Goal: Task Accomplishment & Management: Use online tool/utility

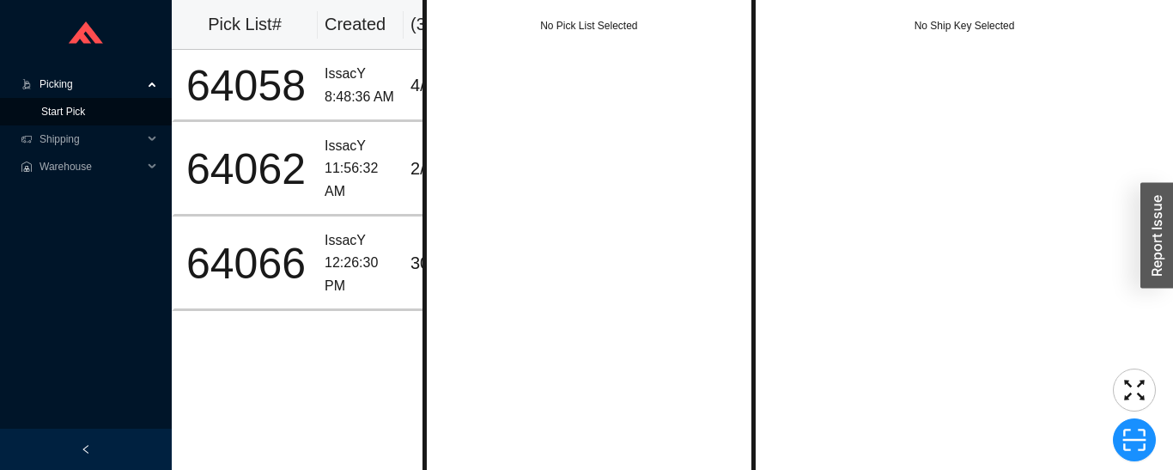
click at [46, 113] on link "Start Pick" at bounding box center [63, 112] width 44 height 12
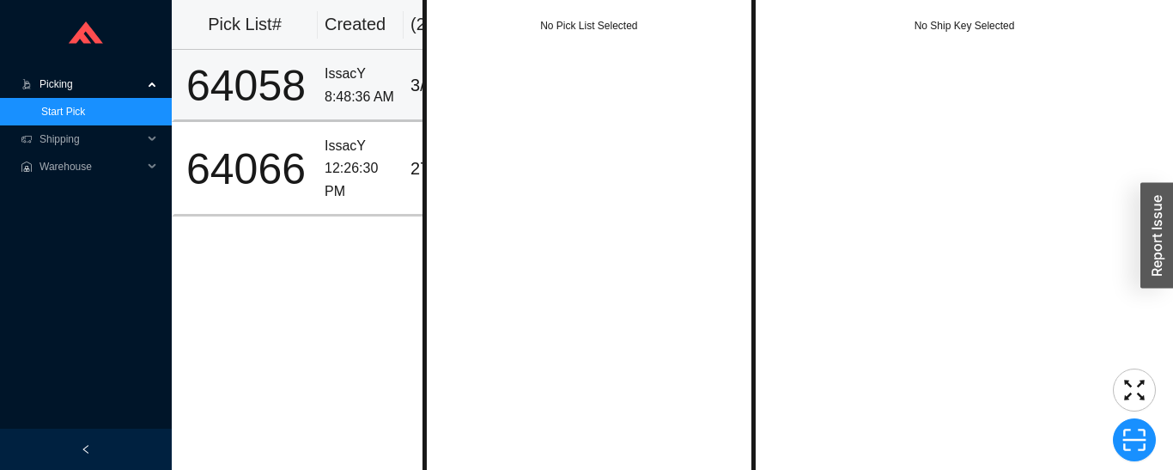
click at [310, 74] on div "64058" at bounding box center [246, 85] width 130 height 43
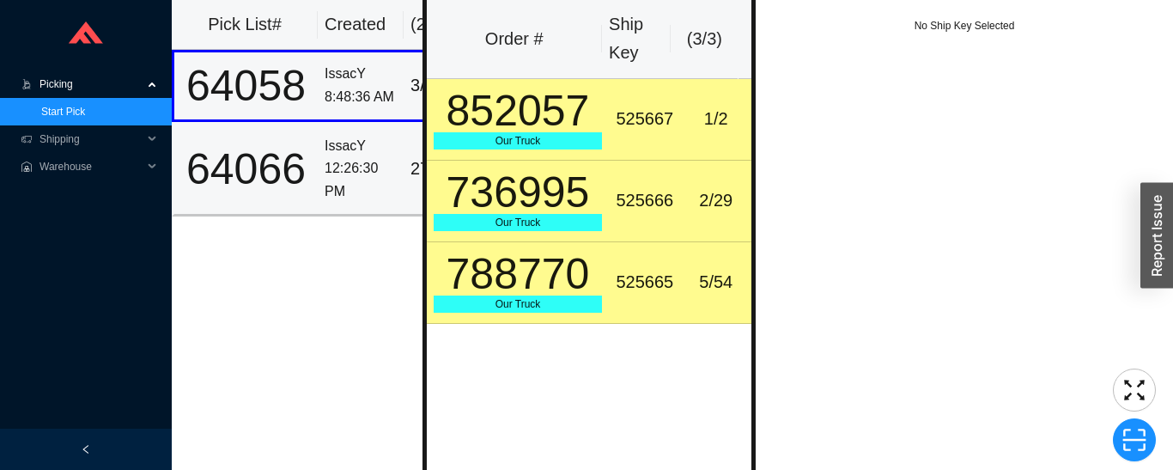
click at [350, 192] on div "12:26:30 PM" at bounding box center [361, 180] width 72 height 46
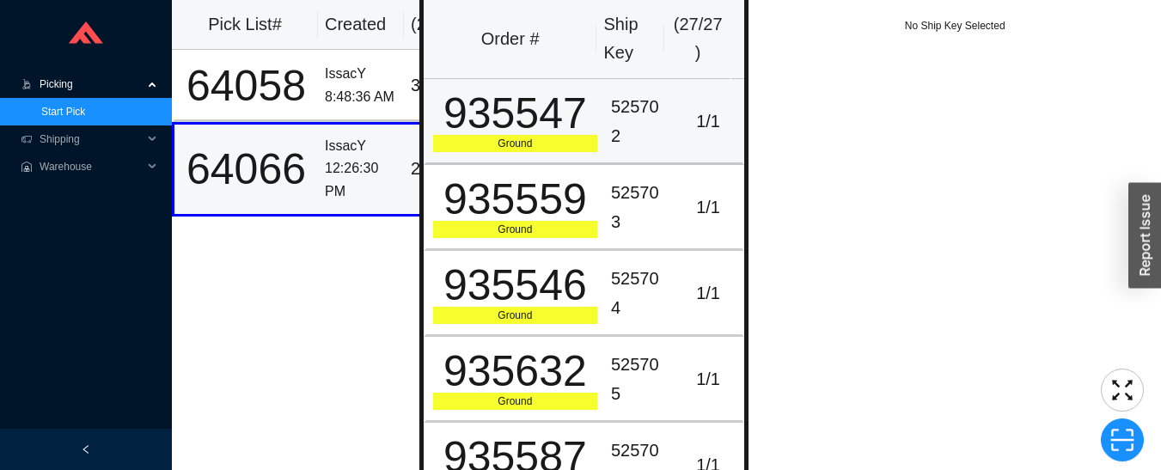
click at [533, 117] on div "935547" at bounding box center [515, 113] width 164 height 43
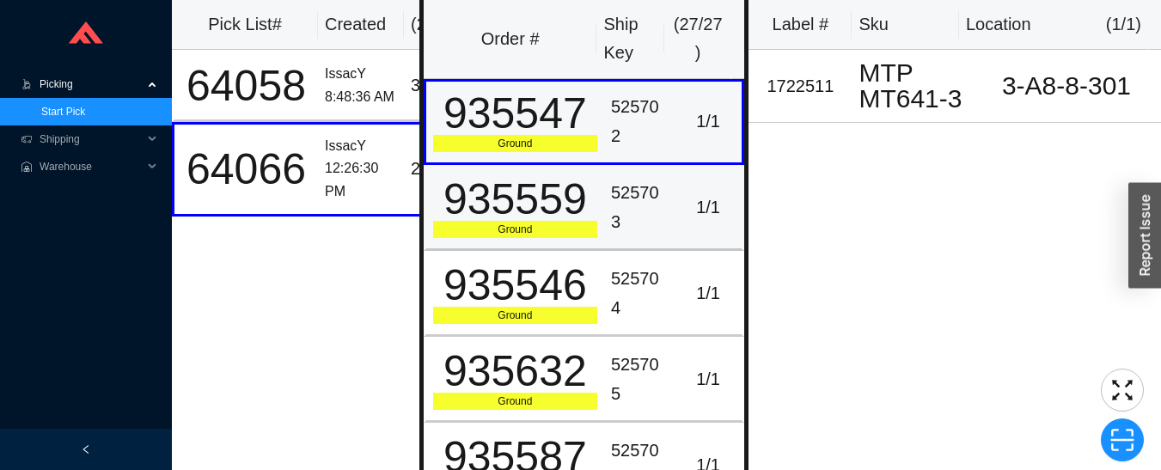
click at [561, 228] on div "Ground" at bounding box center [515, 229] width 164 height 17
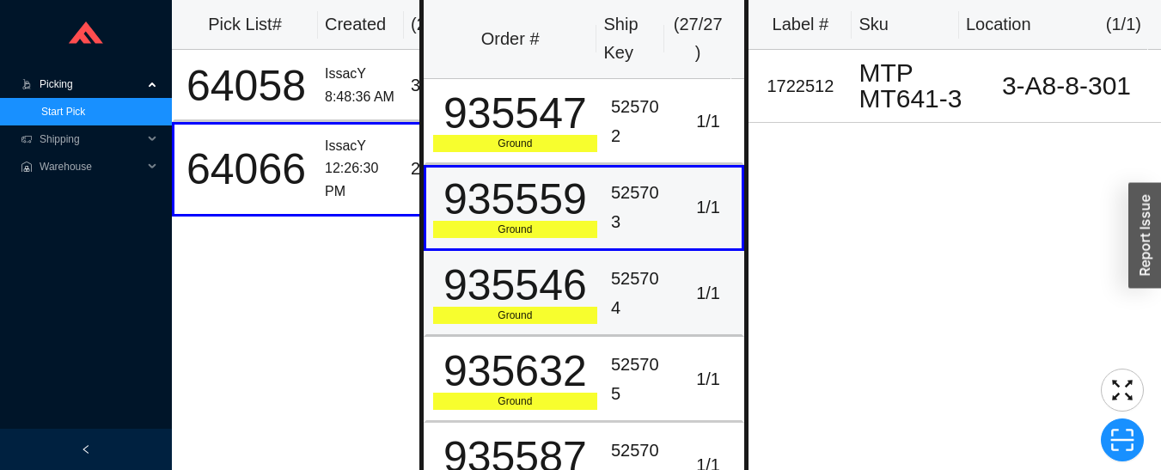
click at [533, 307] on div "935546" at bounding box center [515, 285] width 164 height 43
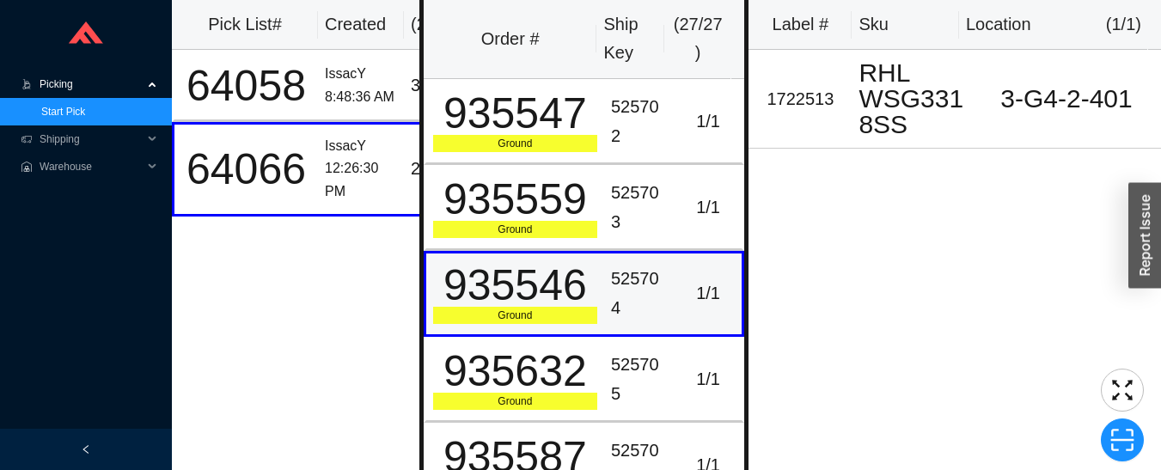
click at [552, 393] on div "935632" at bounding box center [515, 371] width 164 height 43
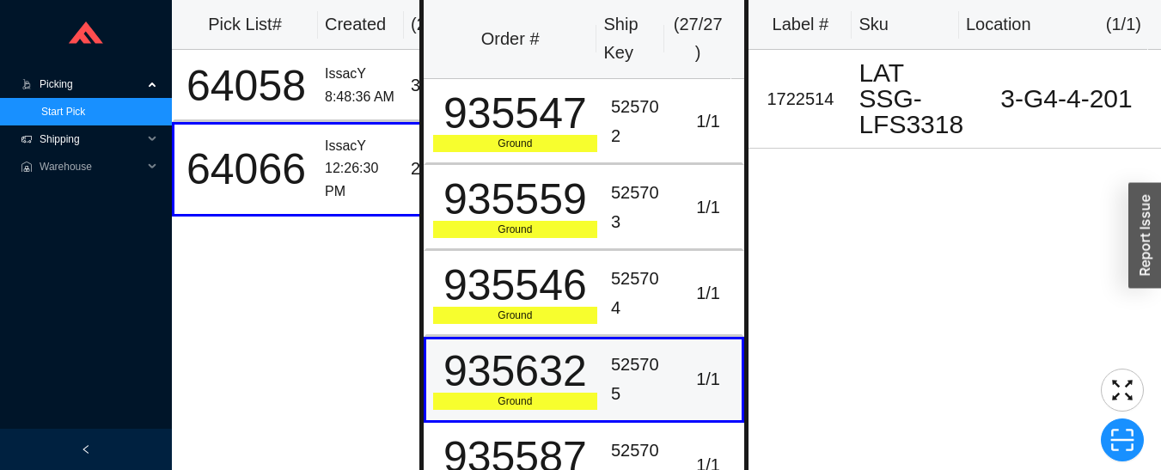
click at [64, 137] on span "Shipping" at bounding box center [91, 138] width 103 height 27
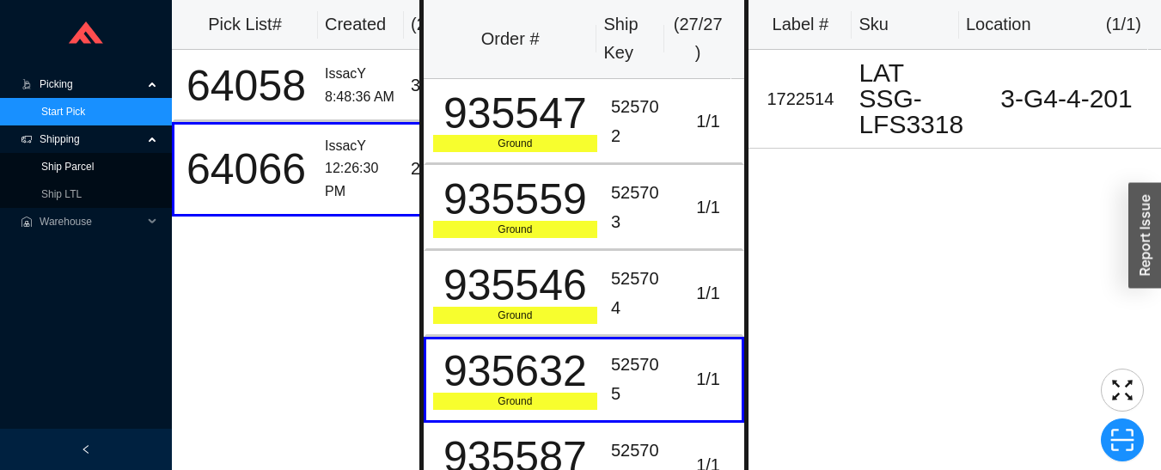
click at [70, 171] on link "Ship Parcel" at bounding box center [67, 167] width 52 height 12
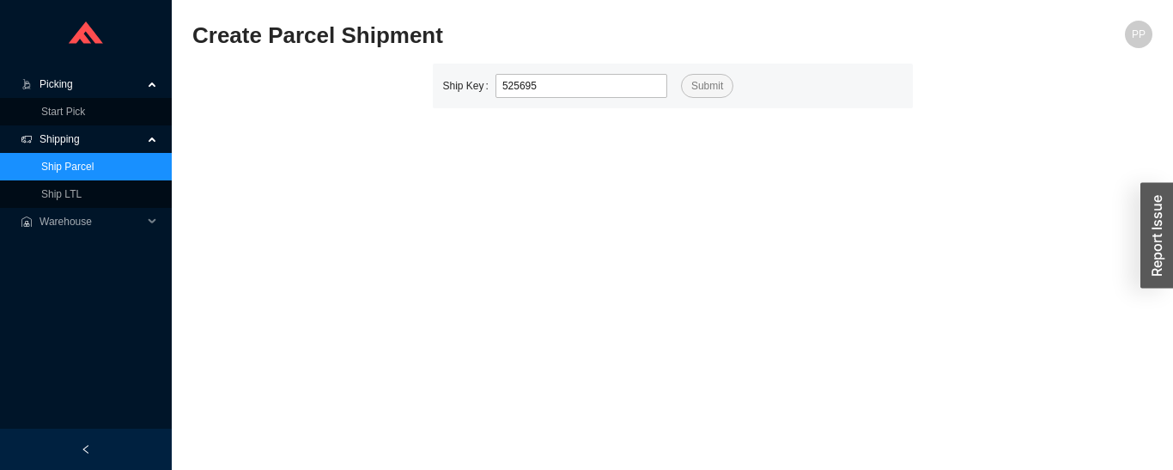
type input "525695"
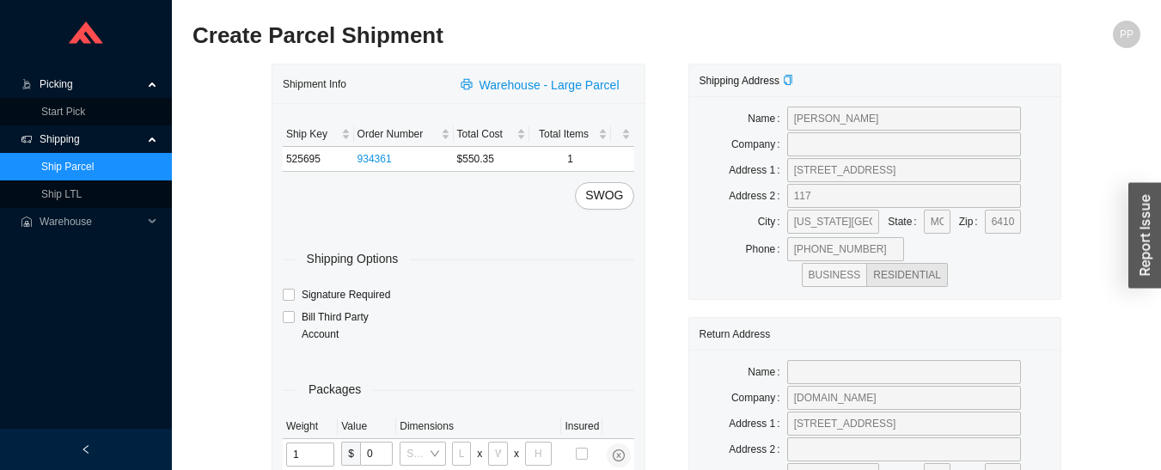
type input "10"
type input "30"
type input "24"
type input "12"
type input "15"
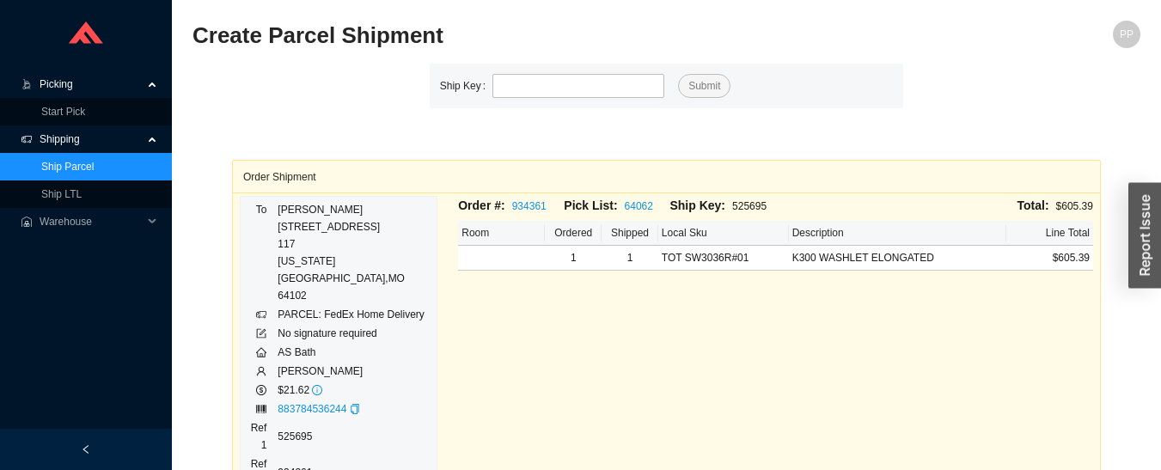
click at [64, 82] on span "Picking" at bounding box center [91, 83] width 103 height 27
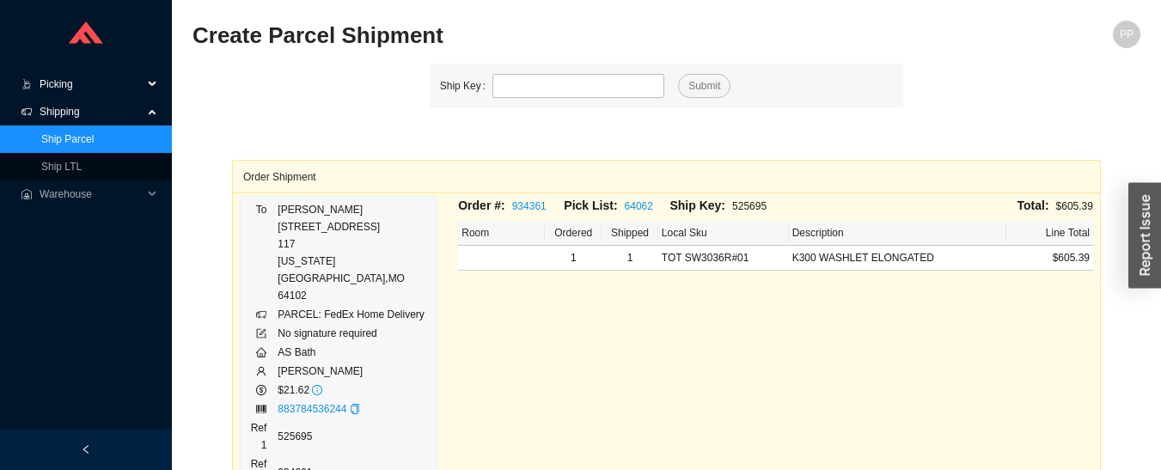
click at [76, 81] on span "Picking" at bounding box center [91, 83] width 103 height 27
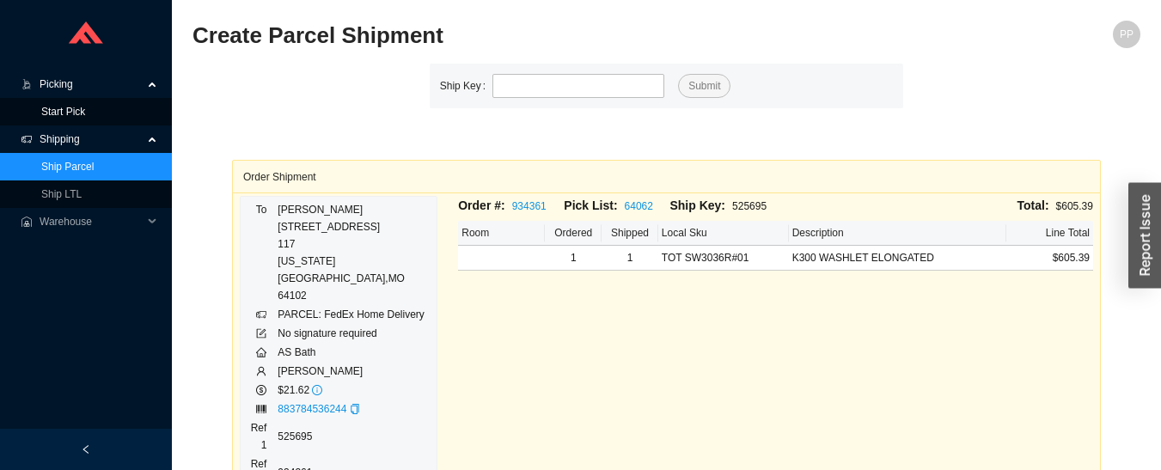
click at [80, 106] on link "Start Pick" at bounding box center [63, 112] width 44 height 12
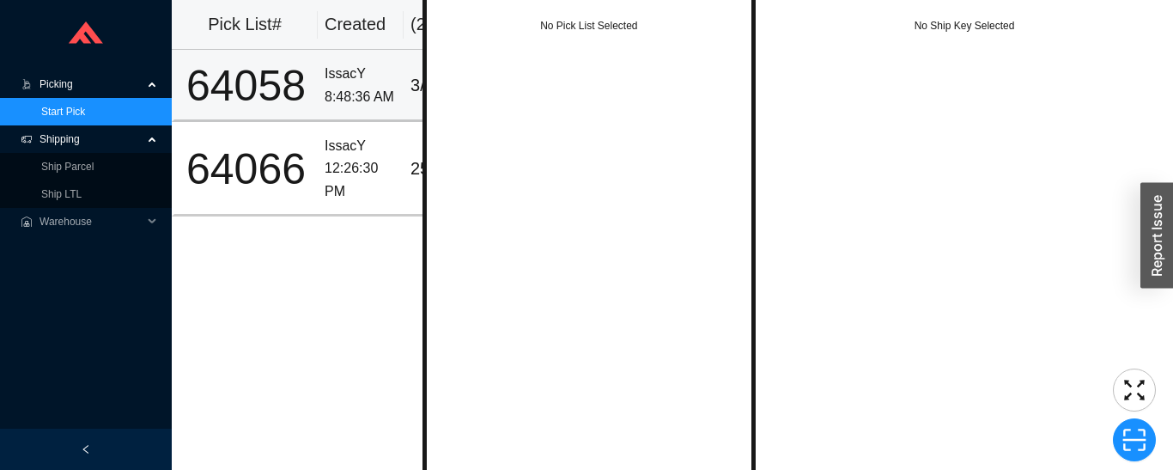
click at [360, 91] on div "8:48:36 AM" at bounding box center [361, 97] width 72 height 23
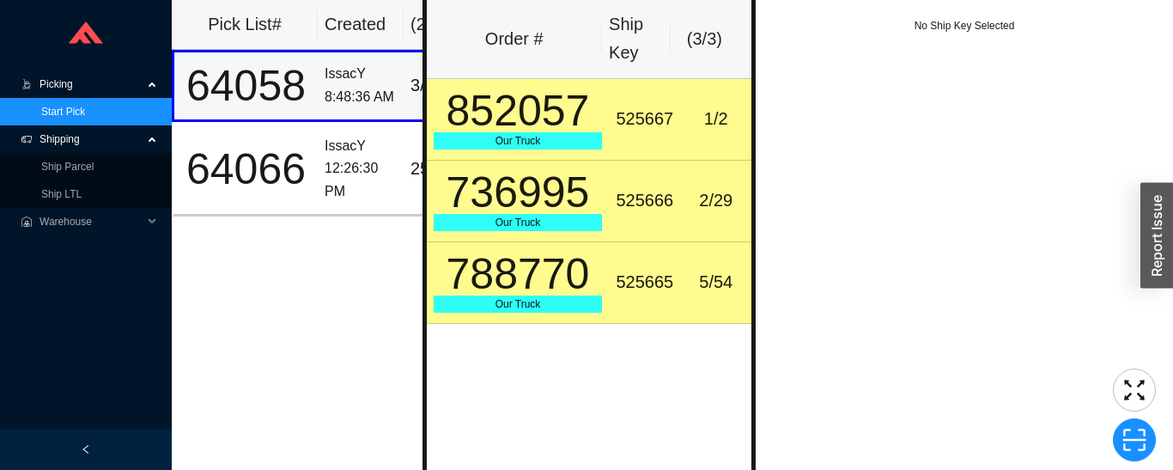
click at [334, 181] on div "12:26:30 PM" at bounding box center [361, 180] width 72 height 46
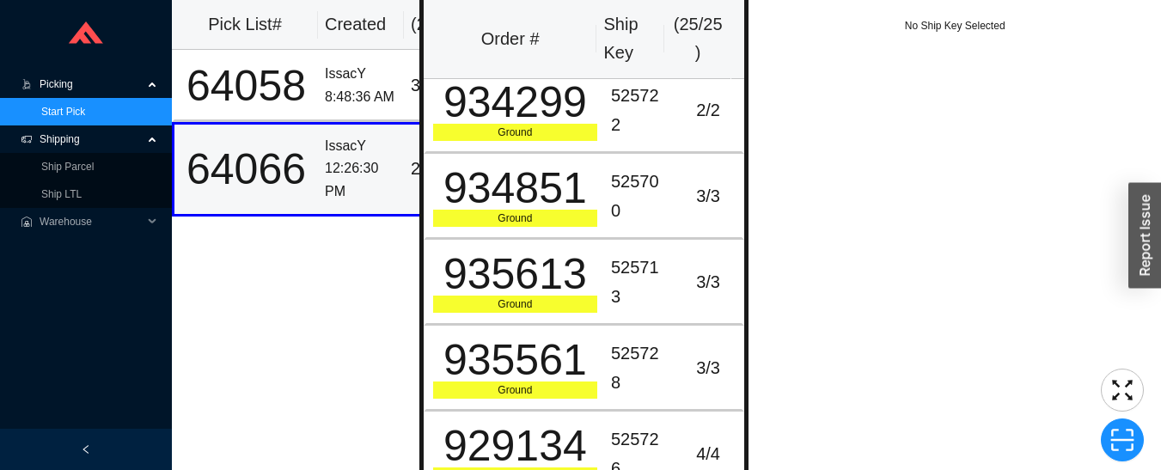
scroll to position [1725, 0]
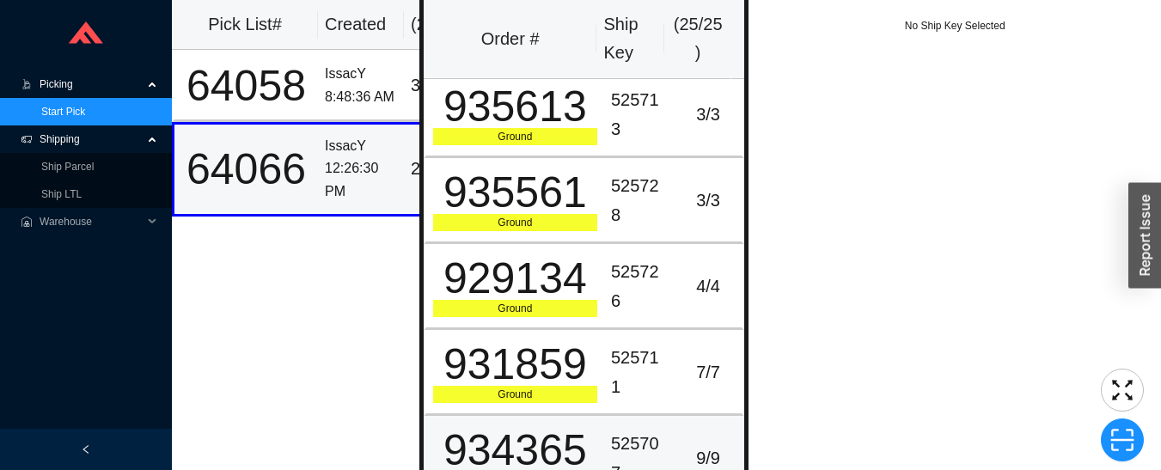
click at [579, 454] on div "934365" at bounding box center [515, 450] width 164 height 43
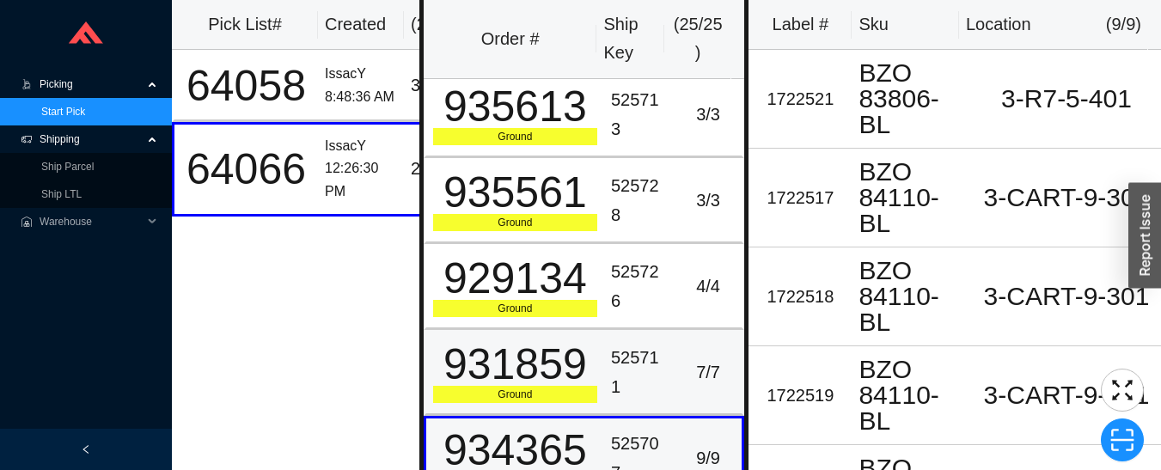
click at [581, 357] on div "931859" at bounding box center [515, 364] width 164 height 43
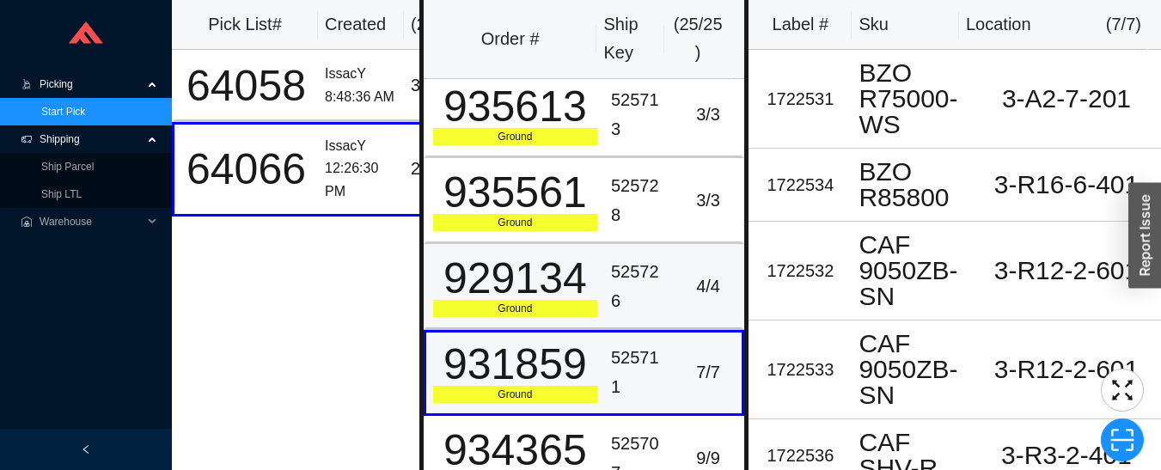
click at [569, 283] on div "929134" at bounding box center [515, 278] width 164 height 43
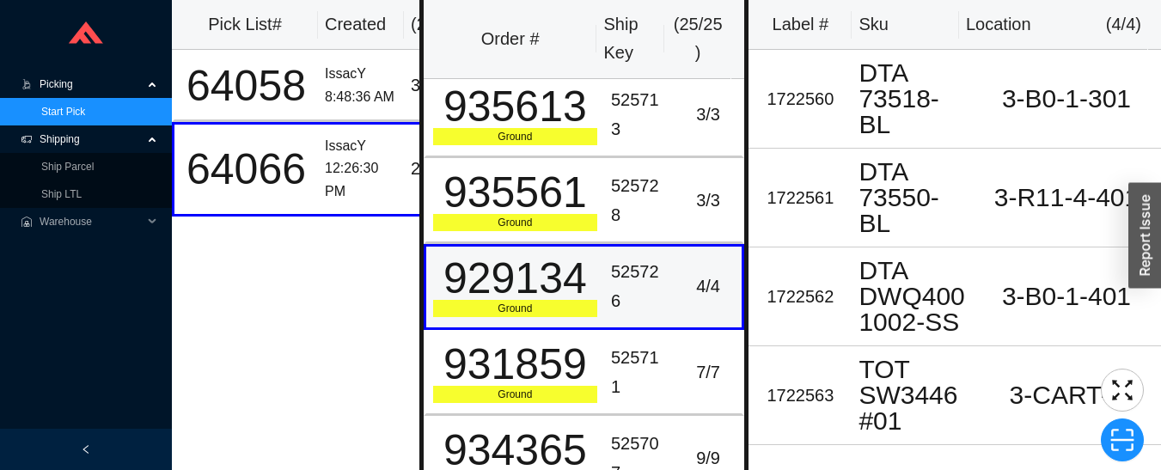
click at [554, 206] on div "935561" at bounding box center [515, 192] width 164 height 43
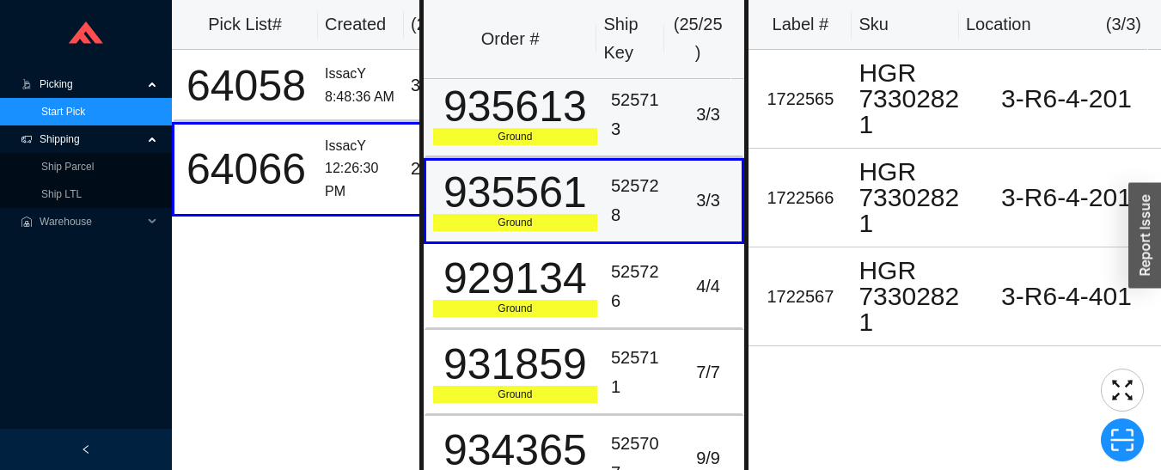
click at [542, 128] on div "935613" at bounding box center [515, 106] width 164 height 43
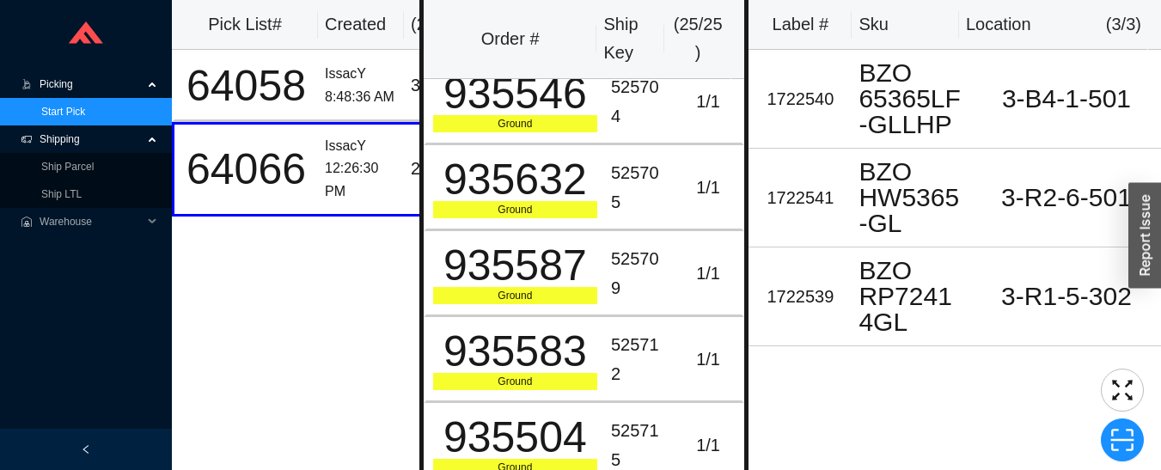
scroll to position [0, 0]
